Goal: Task Accomplishment & Management: Manage account settings

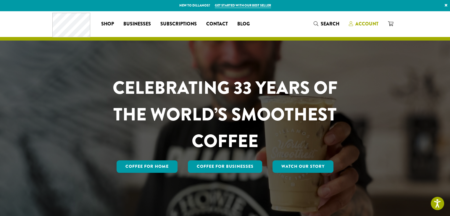
click at [368, 23] on span "Account" at bounding box center [367, 23] width 23 height 7
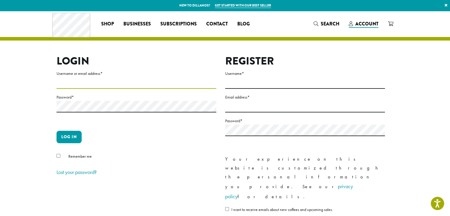
click at [136, 81] on input "Username or email address *" at bounding box center [137, 83] width 160 height 12
type input "**********"
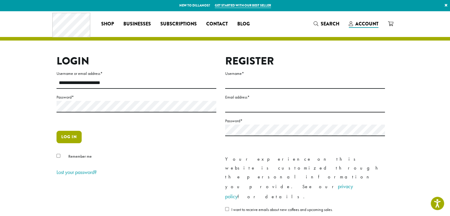
click at [70, 137] on button "Log in" at bounding box center [69, 137] width 25 height 12
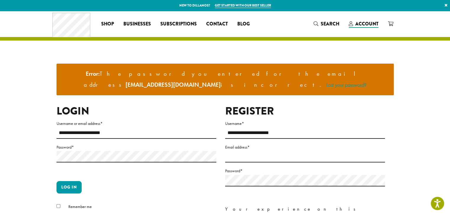
click at [70, 144] on label "Password *" at bounding box center [137, 147] width 160 height 7
click at [70, 181] on button "Log in" at bounding box center [69, 187] width 25 height 12
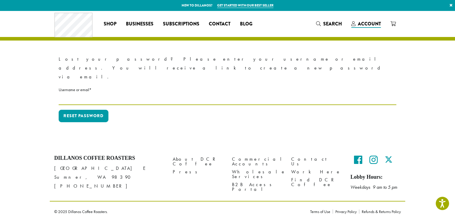
click at [83, 94] on input "Username or email * Required" at bounding box center [228, 100] width 338 height 12
type input "**********"
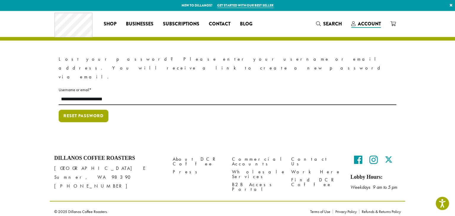
click at [91, 110] on button "Reset password" at bounding box center [84, 116] width 50 height 12
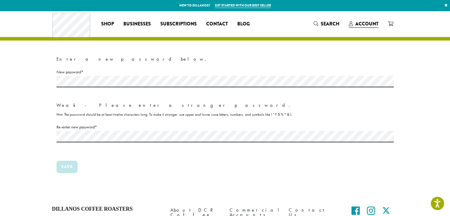
click at [183, 180] on form "Enter a new password below. New password * Required Weak - Please enter a stron…" at bounding box center [226, 119] width 338 height 128
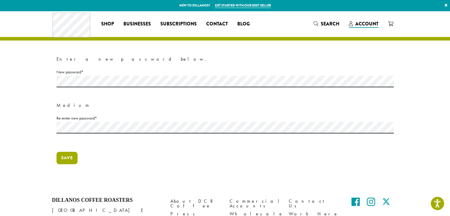
click at [68, 158] on button "Save" at bounding box center [67, 158] width 21 height 12
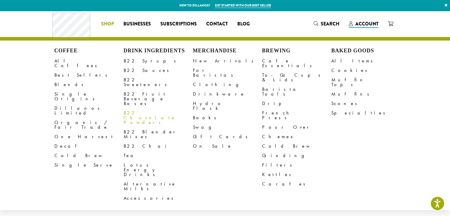
click at [138, 108] on link "B22 Chocolate Powders" at bounding box center [158, 117] width 69 height 19
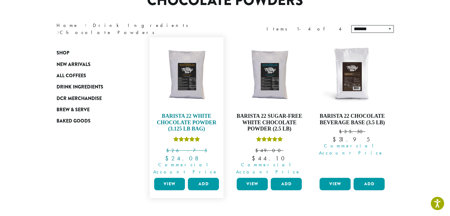
scroll to position [63, 0]
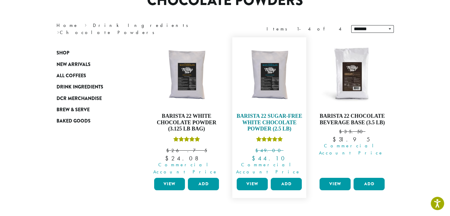
click at [254, 165] on span "Commercial Account Price" at bounding box center [268, 168] width 70 height 14
click at [255, 180] on link "View" at bounding box center [252, 184] width 31 height 12
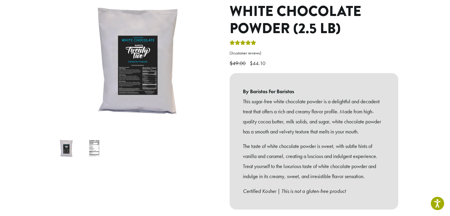
scroll to position [93, 0]
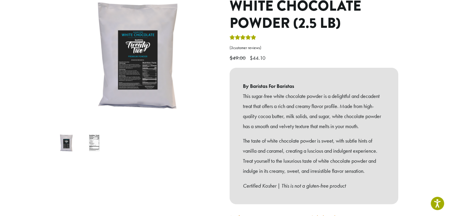
click at [95, 136] on img at bounding box center [94, 142] width 23 height 23
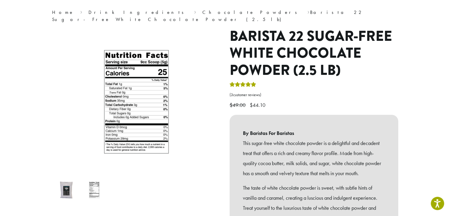
scroll to position [41, 0]
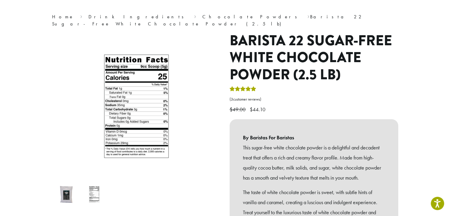
click at [93, 192] on img at bounding box center [94, 194] width 23 height 23
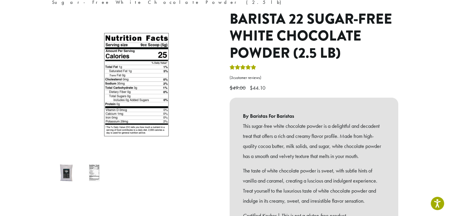
scroll to position [61, 0]
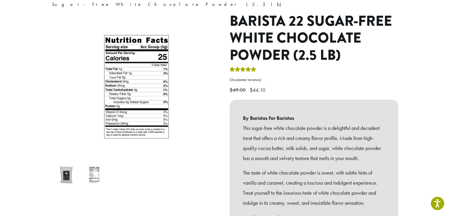
click at [66, 165] on img at bounding box center [65, 174] width 23 height 23
